Goal: Task Accomplishment & Management: Complete application form

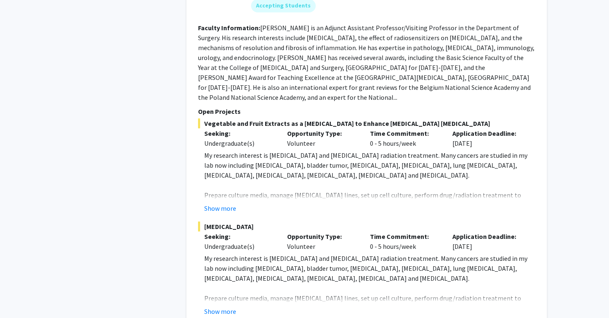
scroll to position [2315, 0]
click at [226, 306] on button "Show more" at bounding box center [220, 311] width 32 height 10
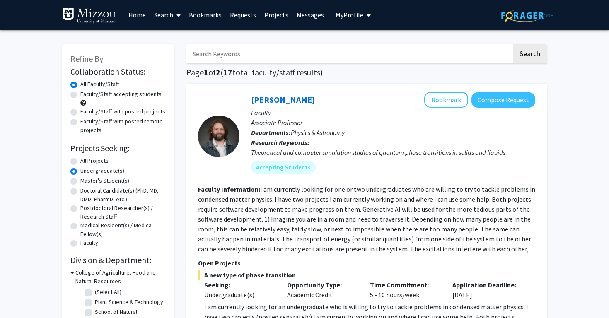
scroll to position [0, 0]
click at [170, 18] on link "Search" at bounding box center [167, 14] width 35 height 29
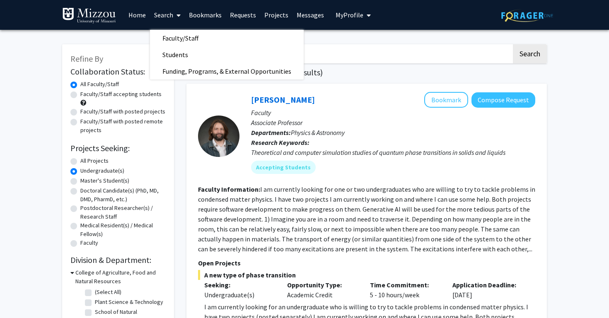
click at [170, 17] on link "Search" at bounding box center [167, 14] width 35 height 29
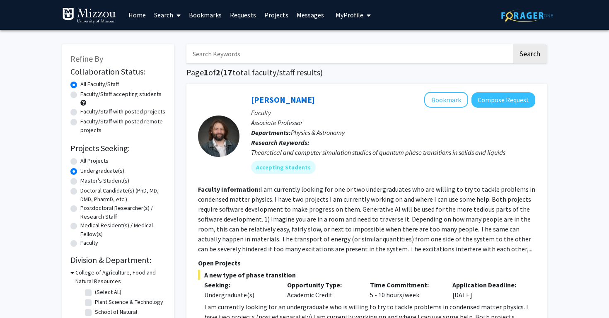
click at [347, 16] on span "My Profile" at bounding box center [349, 15] width 28 height 8
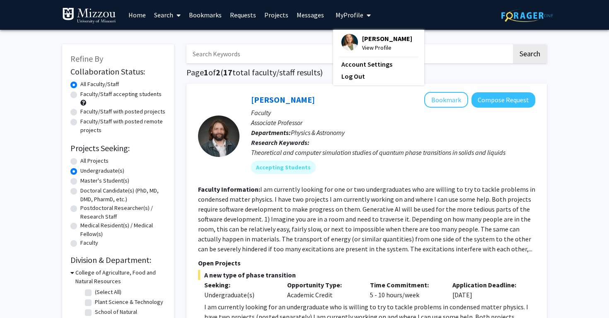
click at [356, 51] on div "[PERSON_NAME] View Profile" at bounding box center [376, 43] width 71 height 18
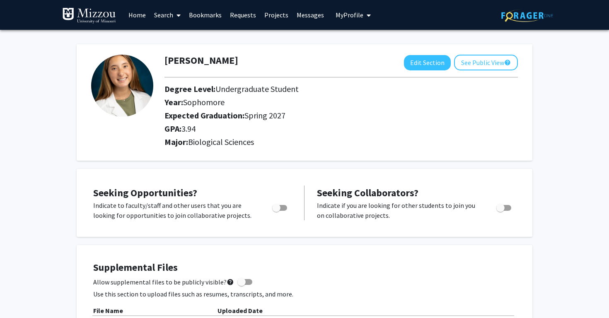
click at [126, 91] on img at bounding box center [122, 86] width 62 height 62
click at [438, 60] on button "Edit Section" at bounding box center [427, 62] width 47 height 15
select select "sophomore"
select select "37: spring_2027"
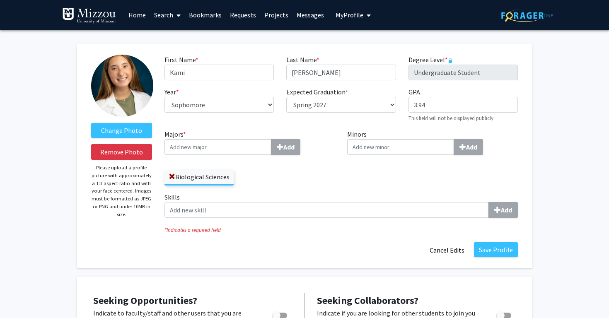
click at [105, 90] on img at bounding box center [122, 86] width 62 height 62
click at [128, 137] on label "Change Photo" at bounding box center [121, 130] width 61 height 15
click at [0, 0] on input "Change Photo" at bounding box center [0, 0] width 0 height 0
click at [104, 214] on p "Please upload a profile picture with approximately a 1:1 aspect ratio and with …" at bounding box center [121, 191] width 61 height 54
click at [486, 251] on button "Save Profile" at bounding box center [496, 249] width 44 height 15
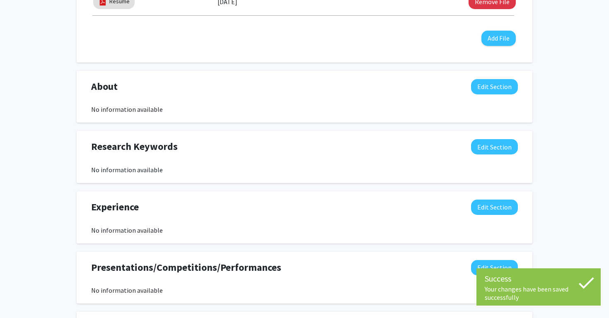
scroll to position [365, 0]
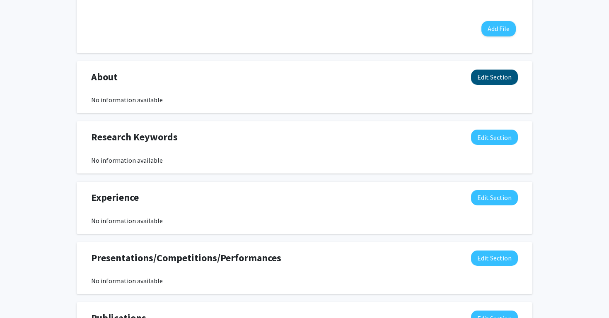
click at [487, 82] on button "Edit Section" at bounding box center [494, 77] width 47 height 15
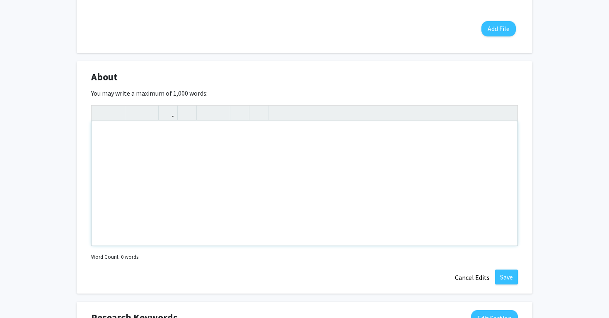
click at [323, 187] on div "Note to users with screen readers: Please deactivate our accessibility plugin f…" at bounding box center [304, 183] width 426 height 124
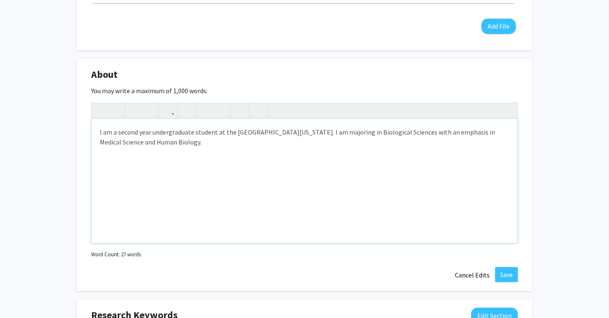
scroll to position [368, 0]
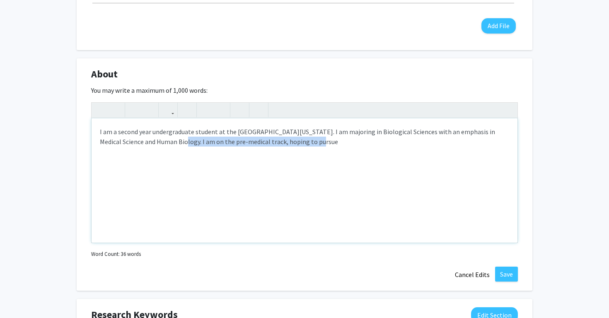
drag, startPoint x: 156, startPoint y: 142, endPoint x: 297, endPoint y: 140, distance: 141.2
click at [297, 140] on div "I am a second year undergraduate student at the [GEOGRAPHIC_DATA][US_STATE]. I …" at bounding box center [304, 180] width 426 height 124
click at [309, 137] on div "I am a second year undergraduate student at the [GEOGRAPHIC_DATA][US_STATE]. I …" at bounding box center [304, 180] width 426 height 124
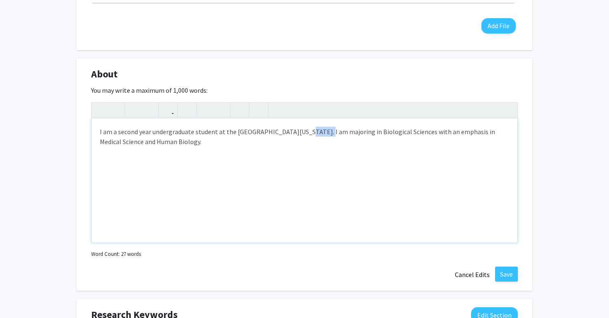
drag, startPoint x: 309, startPoint y: 134, endPoint x: 293, endPoint y: 134, distance: 16.1
click at [293, 134] on div "I am a second year undergraduate student at the [GEOGRAPHIC_DATA][US_STATE]. I …" at bounding box center [304, 180] width 426 height 124
click at [270, 142] on div "I am a second year undergraduate student at the [GEOGRAPHIC_DATA][US_STATE], ma…" at bounding box center [304, 180] width 426 height 124
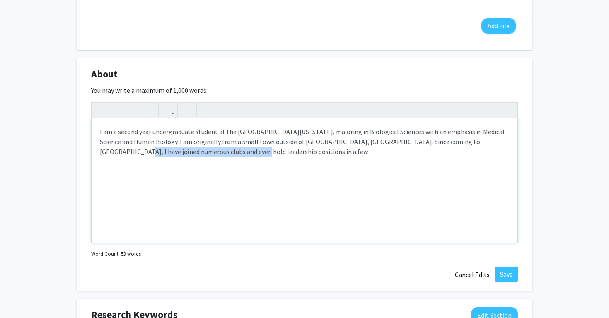
drag, startPoint x: 217, startPoint y: 154, endPoint x: 469, endPoint y: 144, distance: 251.9
click at [469, 144] on div "I am a second year undergraduate student at the [GEOGRAPHIC_DATA][US_STATE], ma…" at bounding box center [304, 180] width 426 height 124
click at [400, 142] on div "I am a second year undergraduate student at the [GEOGRAPHIC_DATA][US_STATE], ma…" at bounding box center [304, 180] width 426 height 124
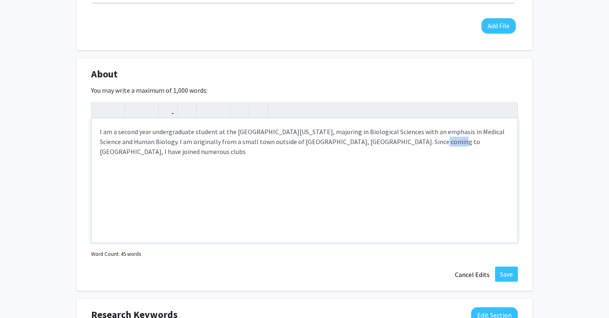
click at [400, 142] on div "I am a second year undergraduate student at the [GEOGRAPHIC_DATA][US_STATE], ma…" at bounding box center [304, 180] width 426 height 124
click at [509, 142] on div "I am a second year undergraduate student at the [GEOGRAPHIC_DATA][US_STATE], ma…" at bounding box center [304, 180] width 426 height 124
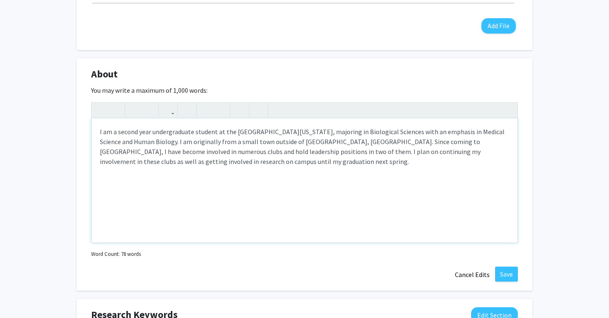
type textarea "I am a second year undergraduate student at the [GEOGRAPHIC_DATA][US_STATE], ma…"
click at [505, 272] on button "Save" at bounding box center [506, 274] width 23 height 15
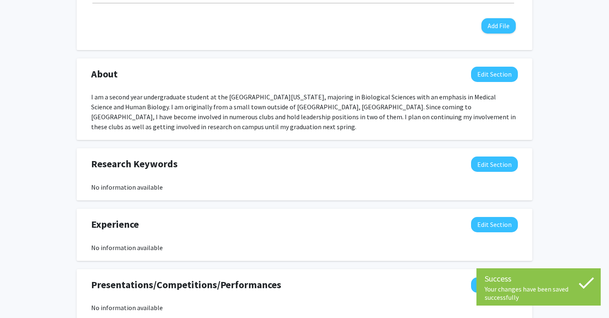
click at [555, 200] on div "[PERSON_NAME] Edit Section See Public View help Degree Level: Undergraduate Stu…" at bounding box center [304, 65] width 609 height 806
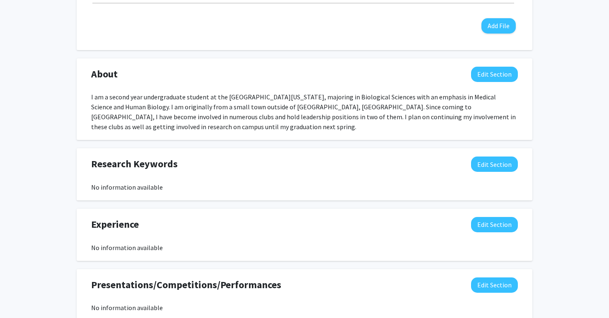
click at [532, 205] on div "Seeking Opportunities? Indicate to faculty/staff and other users that you are l…" at bounding box center [304, 125] width 455 height 649
click at [478, 224] on button "Edit Section" at bounding box center [494, 224] width 47 height 15
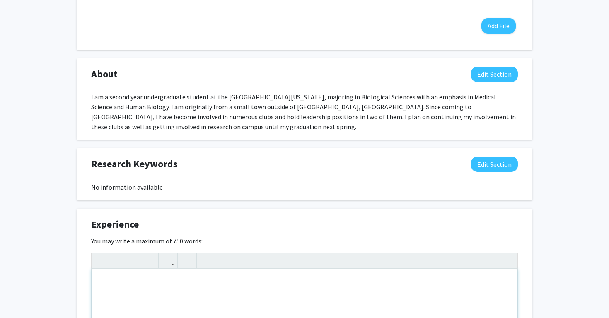
paste div "Note to users with screen readers: Please deactivate our accessibility plugin f…"
type textarea "<p>Scientific Research Assistant (Internship) [DATE] – [DATE] [GEOGRAPHIC_DATA]…"
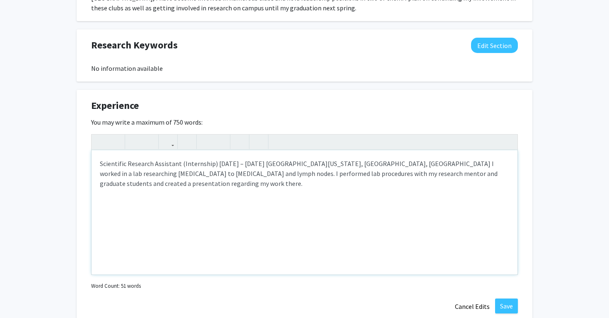
scroll to position [486, 0]
drag, startPoint x: 179, startPoint y: 165, endPoint x: 273, endPoint y: 161, distance: 94.0
click at [273, 161] on p "Scientific Research Assistant (Internship) [DATE] – [DATE] [GEOGRAPHIC_DATA][US…" at bounding box center [304, 174] width 409 height 30
click at [356, 165] on p "Scientific Research Assistant at [GEOGRAPHIC_DATA][US_STATE], [GEOGRAPHIC_DATA]…" at bounding box center [304, 174] width 409 height 30
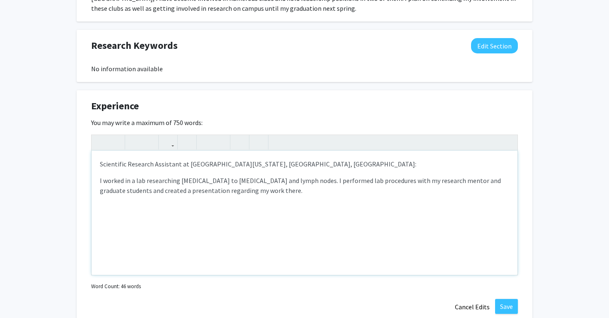
type textarea "<p>Scientific Research Assistant at [GEOGRAPHIC_DATA][US_STATE], [GEOGRAPHIC_DA…"
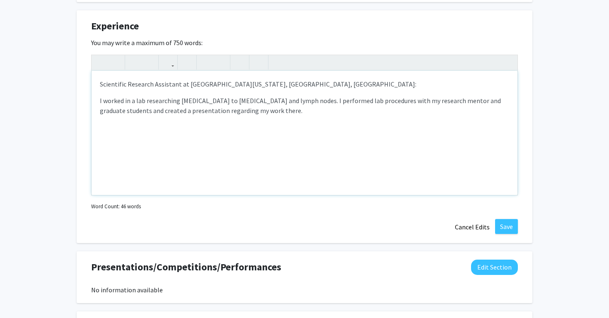
scroll to position [567, 0]
click at [512, 226] on button "Save" at bounding box center [506, 226] width 23 height 15
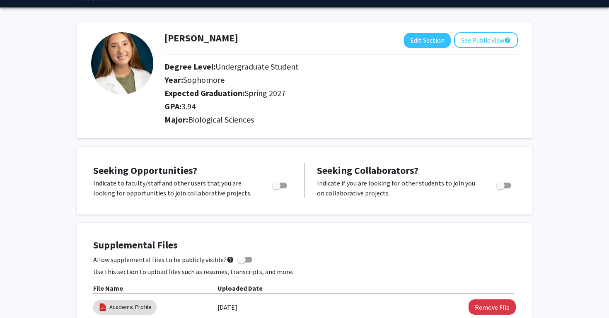
scroll to position [22, 0]
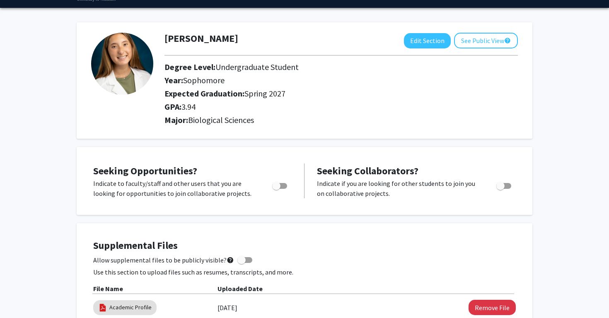
click at [280, 185] on span "Toggle" at bounding box center [276, 186] width 8 height 8
click at [276, 189] on input "Are you actively seeking opportunities?" at bounding box center [276, 189] width 0 height 0
checkbox input "true"
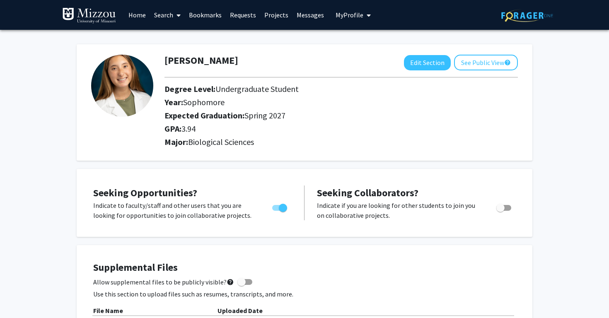
scroll to position [0, 0]
click at [176, 10] on span at bounding box center [176, 15] width 7 height 29
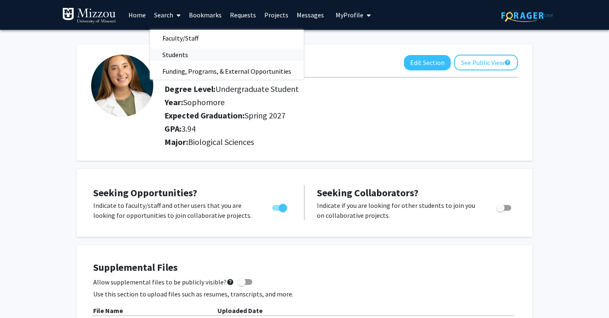
click at [175, 57] on span "Students" at bounding box center [175, 54] width 51 height 17
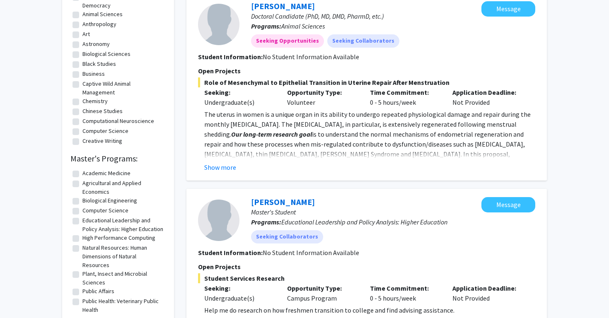
scroll to position [375, 0]
click at [222, 162] on button "Show more" at bounding box center [220, 167] width 32 height 10
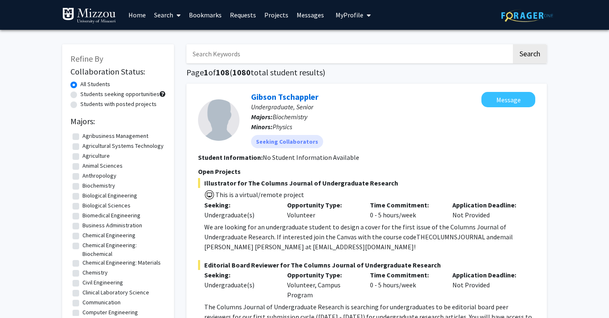
scroll to position [0, 0]
click at [166, 14] on link "Search" at bounding box center [167, 14] width 35 height 29
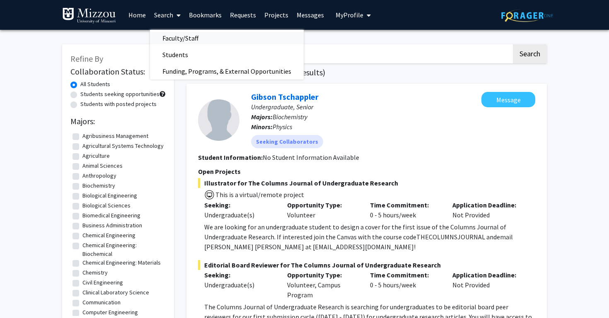
click at [178, 35] on span "Faculty/Staff" at bounding box center [180, 38] width 61 height 17
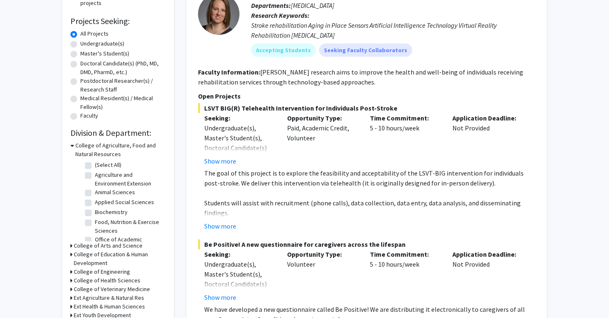
scroll to position [128, 0]
click at [225, 160] on button "Show more" at bounding box center [220, 161] width 32 height 10
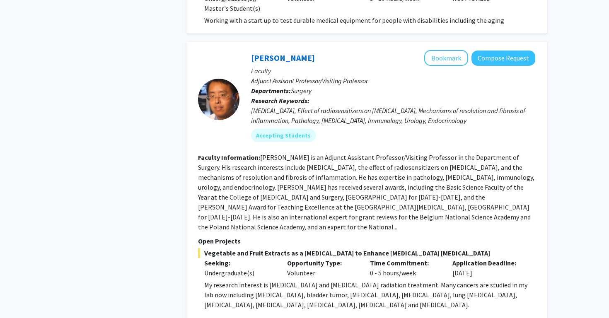
scroll to position [1962, 0]
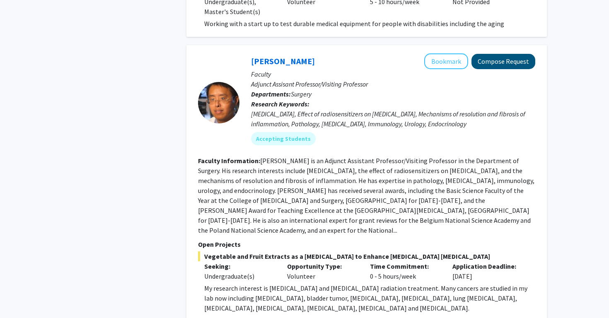
click at [498, 54] on button "Compose Request" at bounding box center [503, 61] width 64 height 15
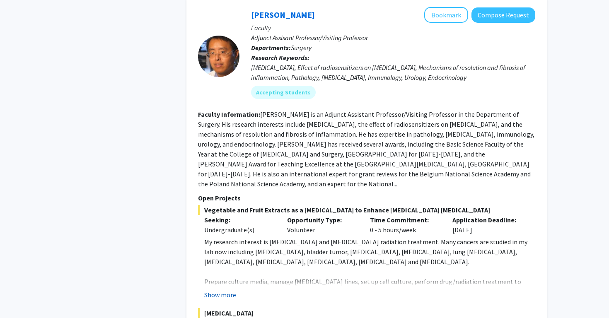
scroll to position [1922, 0]
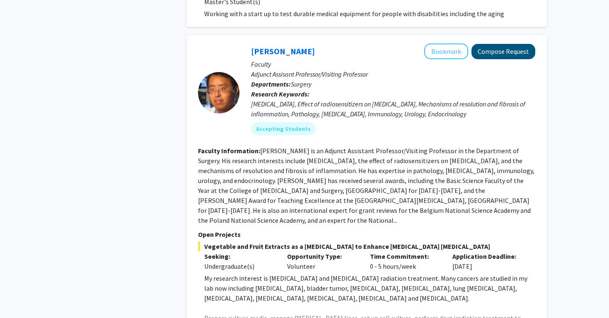
click at [487, 44] on button "Compose Request" at bounding box center [503, 51] width 64 height 15
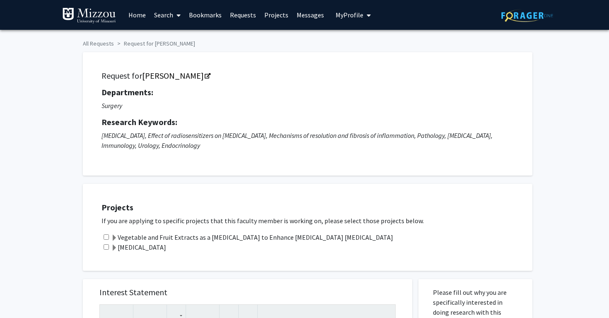
scroll to position [14, 0]
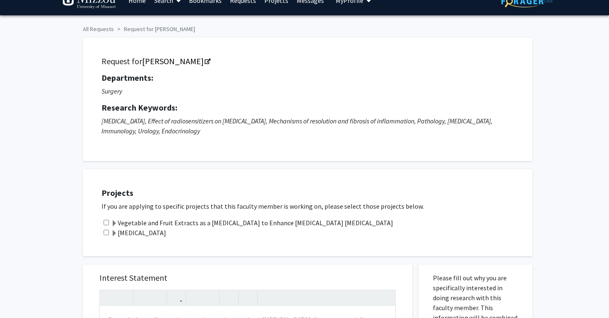
click at [107, 224] on input "checkbox" at bounding box center [106, 222] width 5 height 5
checkbox input "true"
click at [107, 235] on input "checkbox" at bounding box center [106, 232] width 5 height 5
checkbox input "true"
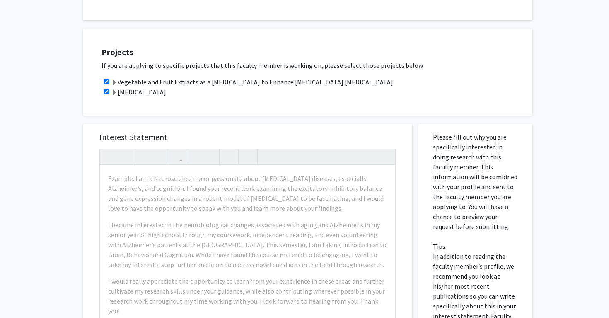
scroll to position [168, 0]
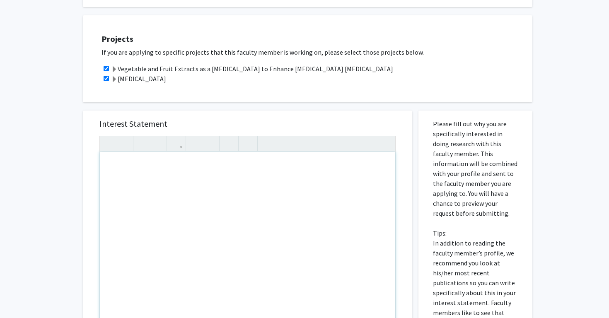
click at [198, 176] on div "Note to users with screen readers: Please press Alt+0 or Option+0 to deactivate…" at bounding box center [247, 247] width 295 height 190
paste div "Note to users with screen readers: Please press Alt+0 or Option+0 to deactivate…"
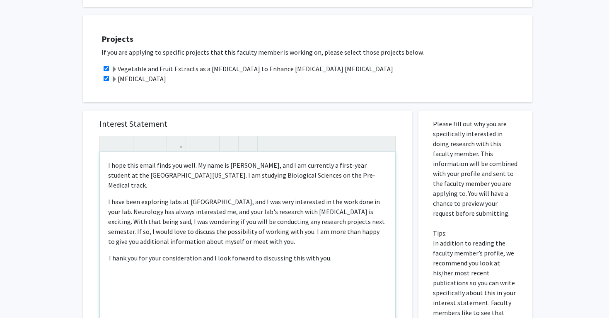
type textarea "<p>  I hope this email finds you well. My name is [PERSON_NAME], and I am curre…"
drag, startPoint x: 201, startPoint y: 166, endPoint x: 96, endPoint y: 153, distance: 105.1
click at [96, 153] on div "Interest Statement <p>  I hope this email finds you well. My name is [PERSON_NA…" at bounding box center [247, 234] width 313 height 247
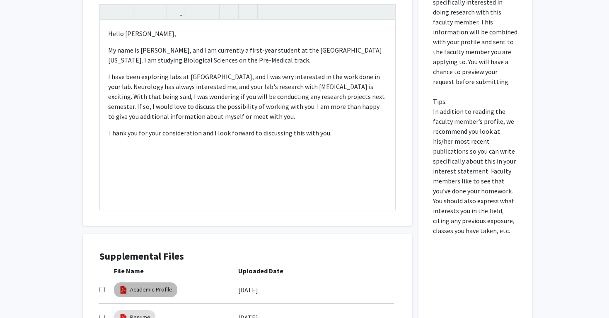
scroll to position [296, 0]
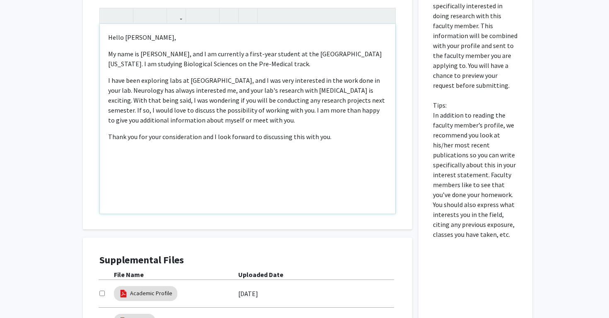
click at [111, 54] on p "My name is [PERSON_NAME], and I am currently a first-year student at the [GEOGR…" at bounding box center [247, 59] width 279 height 20
drag, startPoint x: 128, startPoint y: 85, endPoint x: 104, endPoint y: 84, distance: 23.6
click at [104, 84] on div "Hello [PERSON_NAME], My name is [PERSON_NAME], and I am currently a first-year …" at bounding box center [247, 119] width 295 height 190
click at [109, 51] on p "My name is [PERSON_NAME], and I am currently a first-year student at the [GEOGR…" at bounding box center [247, 59] width 279 height 20
click at [258, 58] on p "My name is [PERSON_NAME], and I am currently a first-year student at the [GEOGR…" at bounding box center [247, 59] width 279 height 20
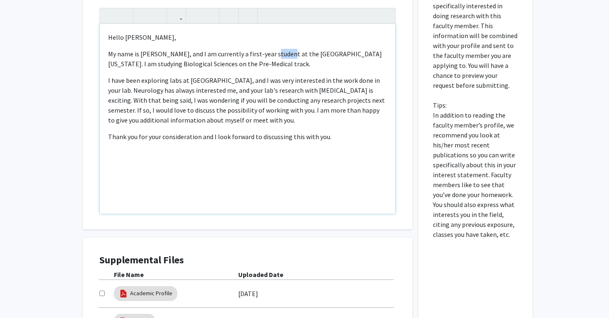
click at [258, 58] on p "My name is [PERSON_NAME], and I am currently a first-year student at the [GEOGR…" at bounding box center [247, 59] width 279 height 20
click at [288, 54] on p "My name is [PERSON_NAME], and I am currently a second-year student at the [GEOG…" at bounding box center [247, 59] width 279 height 20
click at [314, 65] on p "My name is [PERSON_NAME], and I am currently a second-year undergraduate studen…" at bounding box center [247, 59] width 279 height 20
click at [326, 65] on p "My name is [PERSON_NAME], and I am currently a second-year undergraduate studen…" at bounding box center [247, 59] width 279 height 20
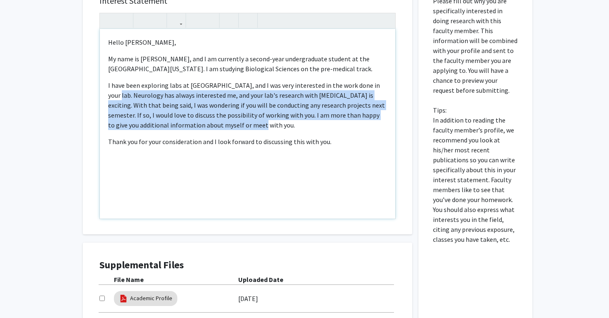
drag, startPoint x: 266, startPoint y: 126, endPoint x: 109, endPoint y: 93, distance: 160.4
click at [109, 93] on p "I have been exploring labs at [GEOGRAPHIC_DATA], and I was very interested in t…" at bounding box center [247, 105] width 279 height 50
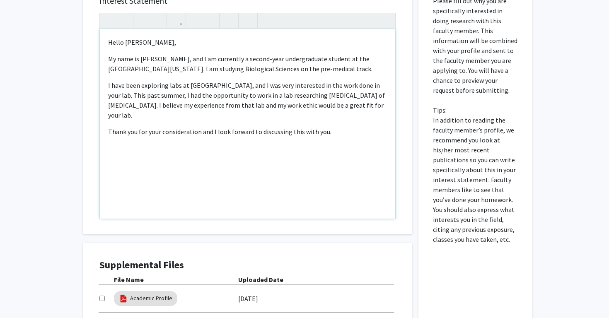
click at [374, 95] on p "I have been exploring labs at [GEOGRAPHIC_DATA], and I was very interested in t…" at bounding box center [247, 100] width 279 height 40
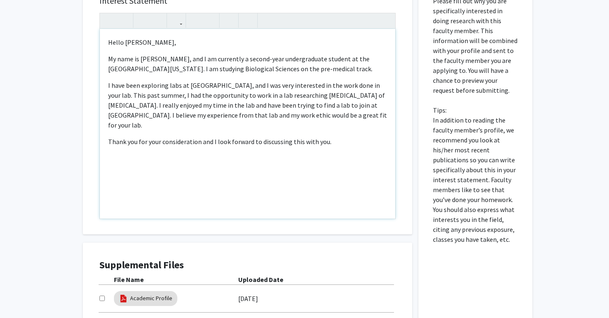
type textarea "<p>Hello [PERSON_NAME],</p><p>&nbsp; &nbsp; &nbsp; &nbsp; &nbsp; &nbsp; &nbsp; …"
click at [349, 137] on p "Thank you for your consideration and I look forward to discussing this with you." at bounding box center [247, 142] width 279 height 10
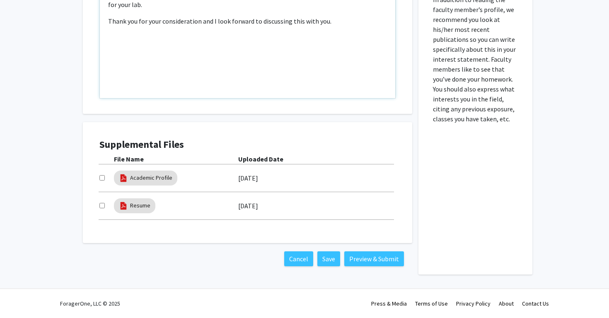
scroll to position [413, 0]
click at [100, 179] on input "checkbox" at bounding box center [101, 177] width 5 height 5
checkbox input "true"
click at [101, 206] on input "checkbox" at bounding box center [101, 205] width 5 height 5
checkbox input "true"
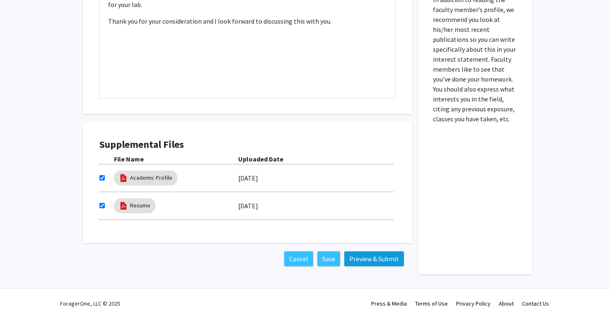
click at [364, 258] on button "Preview & Submit" at bounding box center [374, 258] width 60 height 15
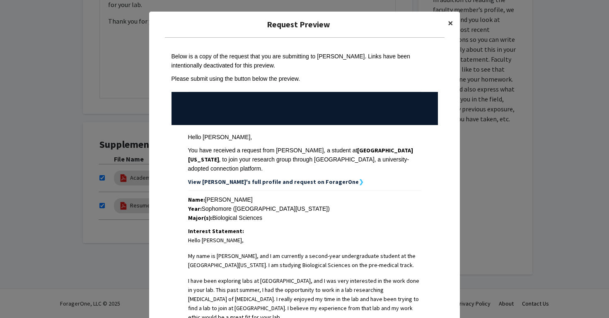
click at [453, 22] on span "×" at bounding box center [450, 23] width 5 height 13
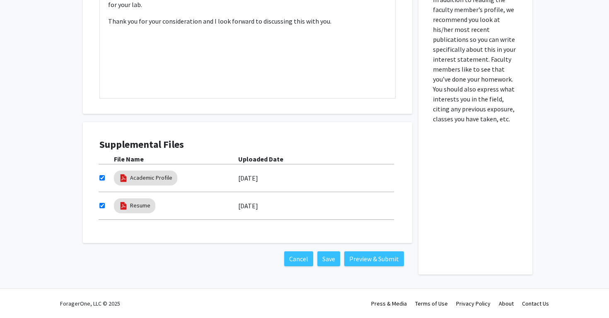
click at [383, 251] on div "Cancel Save Preview & Submit" at bounding box center [247, 258] width 329 height 31
click at [376, 257] on button "Preview & Submit" at bounding box center [374, 258] width 60 height 15
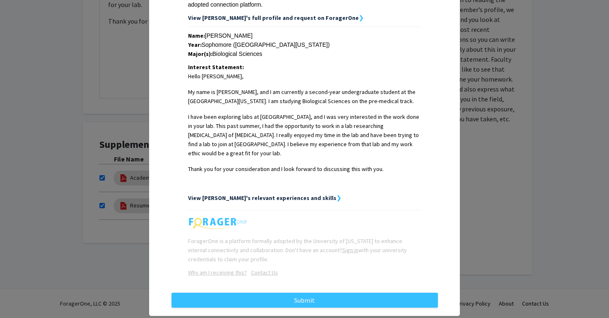
scroll to position [164, 0]
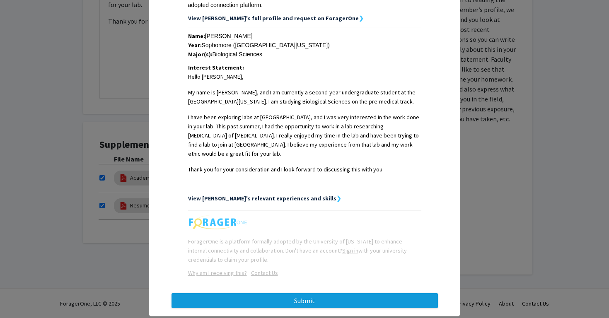
click at [360, 293] on button "Submit" at bounding box center [304, 300] width 266 height 15
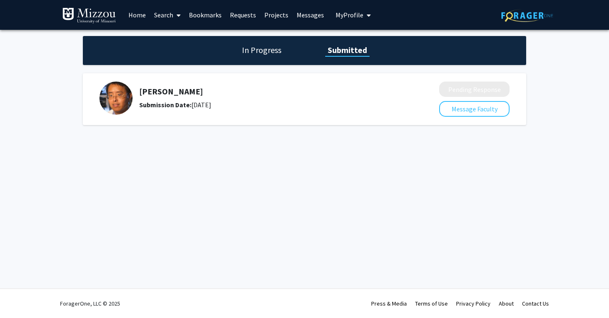
click at [277, 15] on link "Projects" at bounding box center [276, 14] width 32 height 29
